Goal: Task Accomplishment & Management: Complete application form

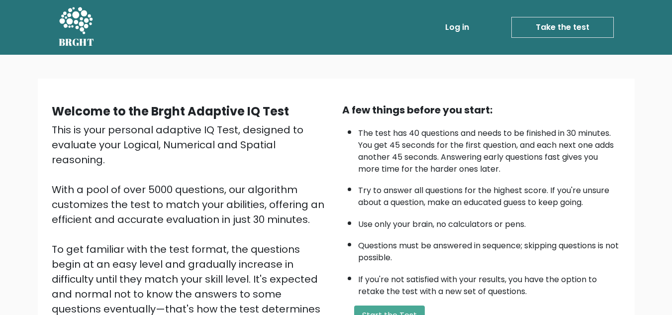
click at [570, 25] on link "Take the test" at bounding box center [562, 27] width 102 height 21
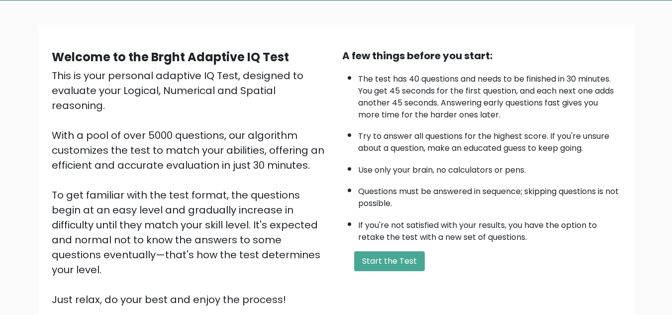
scroll to position [56, 0]
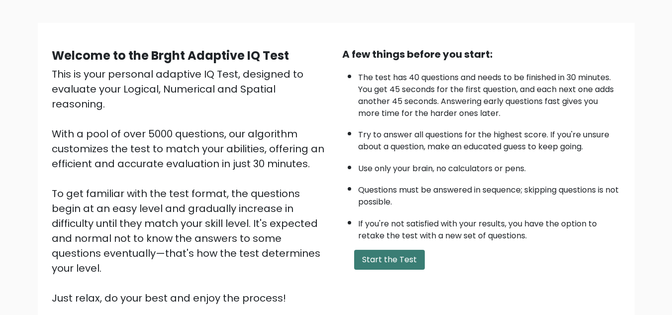
click at [360, 257] on button "Start the Test" at bounding box center [389, 260] width 71 height 20
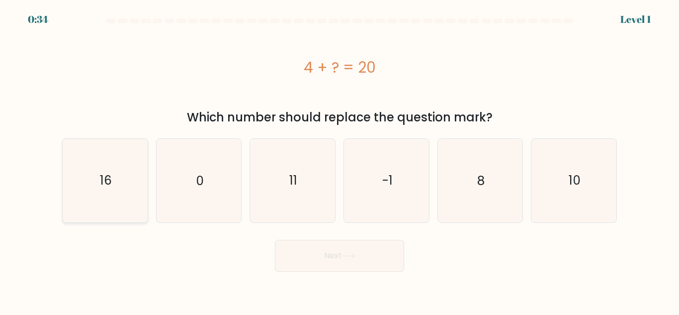
click at [92, 169] on icon "16" at bounding box center [105, 180] width 83 height 83
click at [340, 160] on input "a. 16" at bounding box center [340, 159] width 0 height 2
radio input "true"
click at [288, 253] on button "Next" at bounding box center [339, 256] width 129 height 32
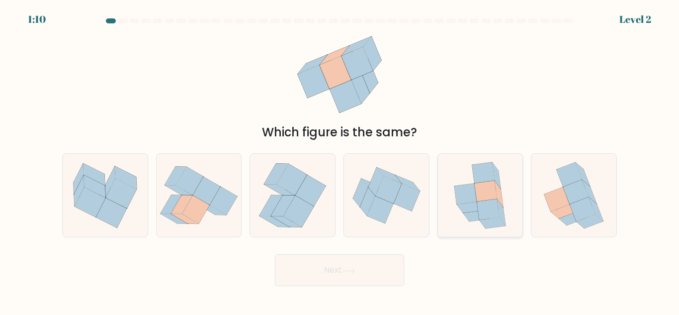
click at [478, 213] on icon at bounding box center [476, 215] width 26 height 11
click at [340, 160] on input "e." at bounding box center [340, 159] width 0 height 2
radio input "true"
click at [354, 270] on icon at bounding box center [349, 270] width 12 height 4
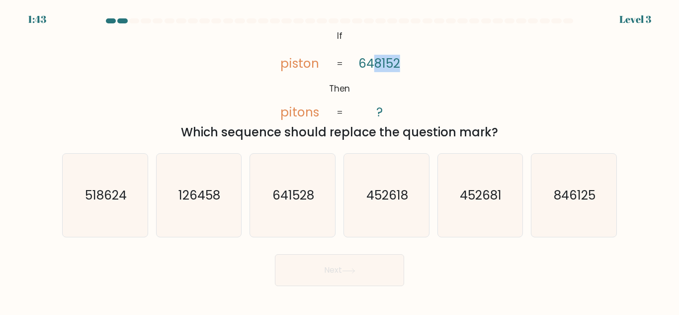
drag, startPoint x: 469, startPoint y: 100, endPoint x: 375, endPoint y: 71, distance: 98.3
click at [369, 70] on div "@import url('[URL][DOMAIN_NAME]); If Then piston pitons 648152 ? = = Which sequ…" at bounding box center [339, 84] width 567 height 114
click at [444, 99] on div "@import url('[URL][DOMAIN_NAME]); If Then piston pitons 648152 ? = = Which sequ…" at bounding box center [339, 84] width 567 height 114
click at [296, 186] on icon "641528" at bounding box center [292, 195] width 83 height 83
click at [340, 160] on input "c. 641528" at bounding box center [340, 159] width 0 height 2
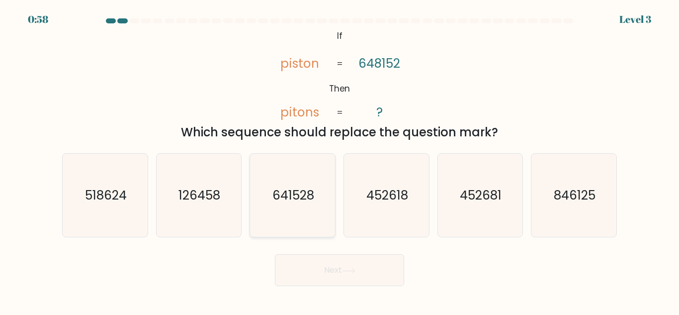
radio input "true"
click at [335, 267] on button "Next" at bounding box center [339, 270] width 129 height 32
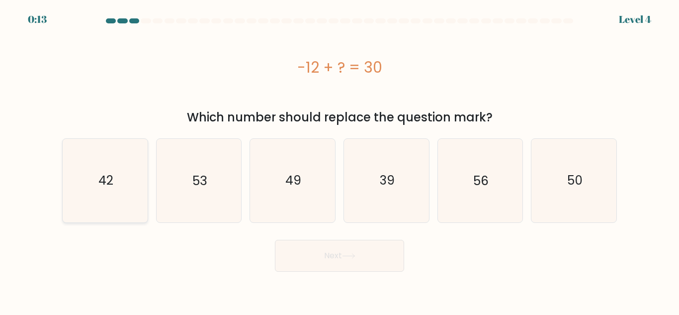
click at [110, 178] on text "42" at bounding box center [105, 180] width 15 height 17
click at [340, 160] on input "a. 42" at bounding box center [340, 159] width 0 height 2
radio input "true"
click at [337, 257] on button "Next" at bounding box center [339, 256] width 129 height 32
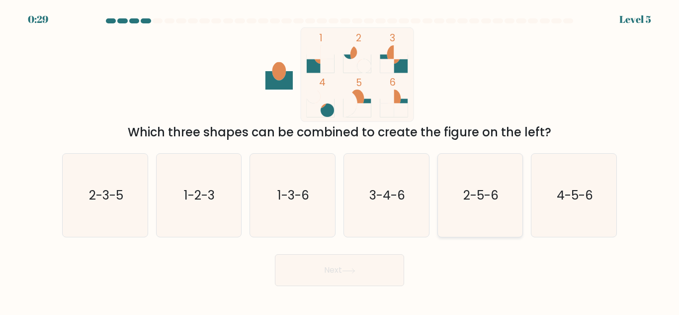
click at [486, 181] on icon "2-5-6" at bounding box center [480, 195] width 83 height 83
click at [340, 160] on input "e. 2-5-6" at bounding box center [340, 159] width 0 height 2
radio input "true"
click at [351, 275] on button "Next" at bounding box center [339, 270] width 129 height 32
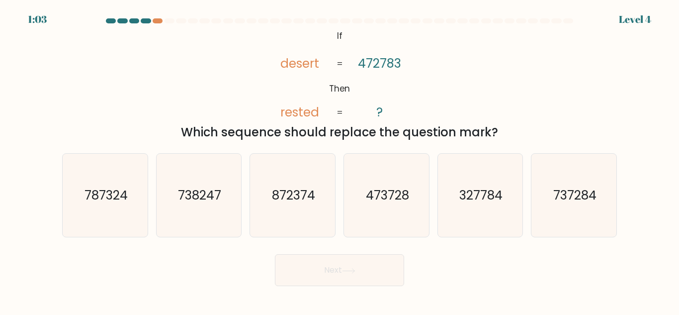
click at [453, 100] on div "@import url('[URL][DOMAIN_NAME]); If Then desert rested 472783 ? = = Which sequ…" at bounding box center [339, 84] width 567 height 114
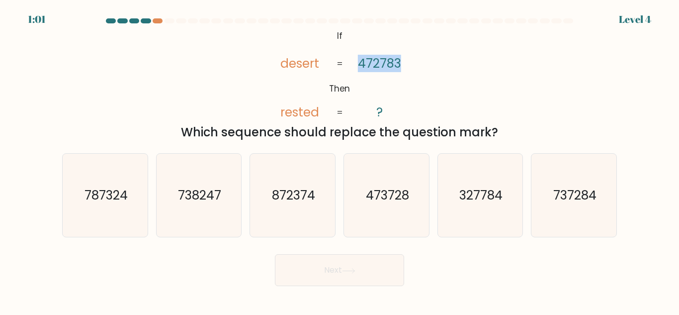
click at [453, 100] on div "@import url('[URL][DOMAIN_NAME]); If Then desert rested 472783 ? = = Which sequ…" at bounding box center [339, 84] width 567 height 114
click at [386, 126] on div "Which sequence should replace the question mark?" at bounding box center [339, 132] width 543 height 18
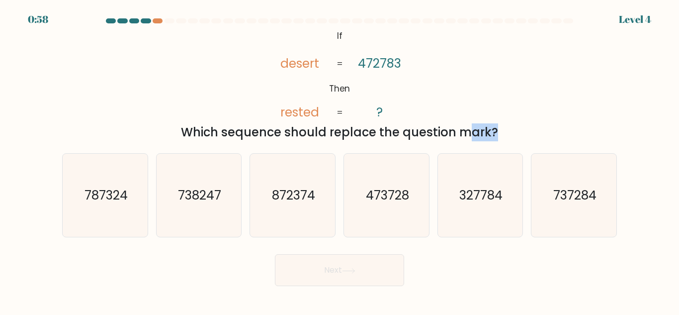
click at [386, 126] on div "Which sequence should replace the question mark?" at bounding box center [339, 132] width 543 height 18
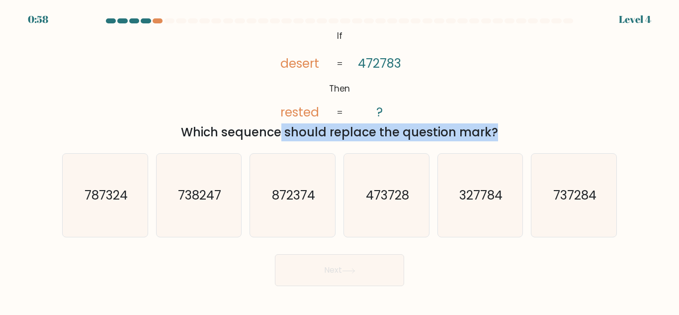
click at [386, 126] on div "Which sequence should replace the question mark?" at bounding box center [339, 132] width 543 height 18
click at [510, 134] on div "Which sequence should replace the question mark?" at bounding box center [339, 132] width 543 height 18
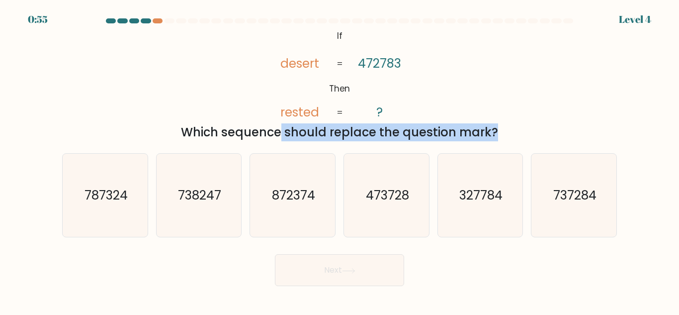
click at [510, 134] on div "Which sequence should replace the question mark?" at bounding box center [339, 132] width 543 height 18
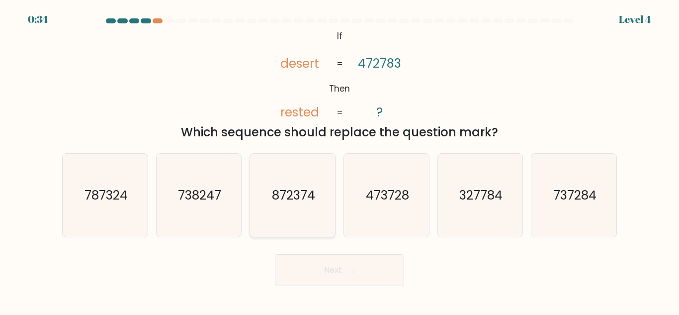
click at [293, 181] on icon "872374" at bounding box center [292, 195] width 83 height 83
click at [340, 160] on input "c. 872374" at bounding box center [340, 159] width 0 height 2
radio input "true"
click at [315, 265] on button "Next" at bounding box center [339, 270] width 129 height 32
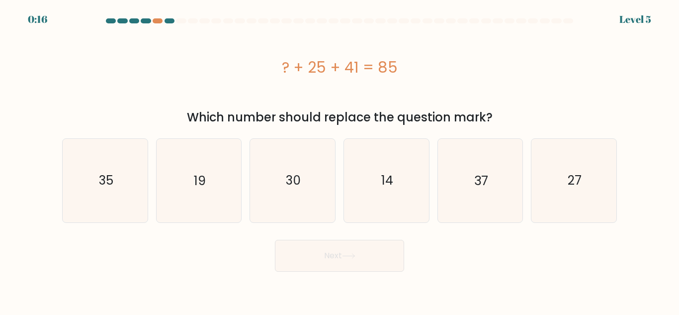
click at [238, 75] on div "? + 25 + 41 = 85" at bounding box center [339, 67] width 555 height 22
click at [212, 164] on icon "19" at bounding box center [198, 180] width 83 height 83
click at [340, 160] on input "b. 19" at bounding box center [340, 159] width 0 height 2
radio input "true"
click at [334, 269] on button "Next" at bounding box center [339, 256] width 129 height 32
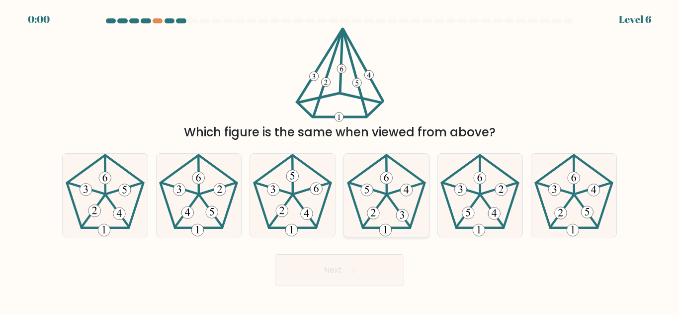
click at [395, 177] on icon at bounding box center [386, 195] width 83 height 83
click at [340, 160] on input "d." at bounding box center [340, 159] width 0 height 2
radio input "true"
